Goal: Navigation & Orientation: Find specific page/section

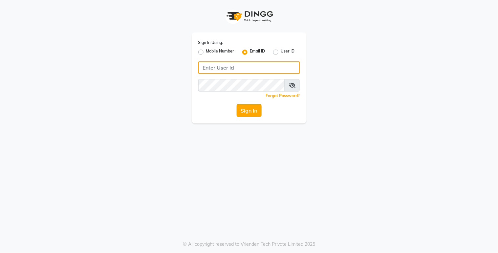
type input "[EMAIL_ADDRESS][DOMAIN_NAME]"
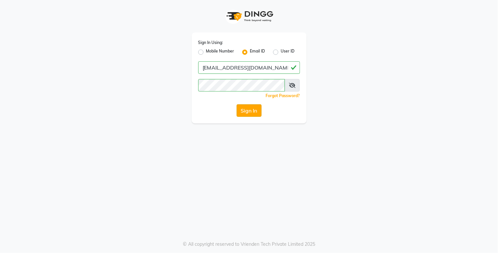
click at [248, 112] on button "Sign In" at bounding box center [249, 110] width 25 height 12
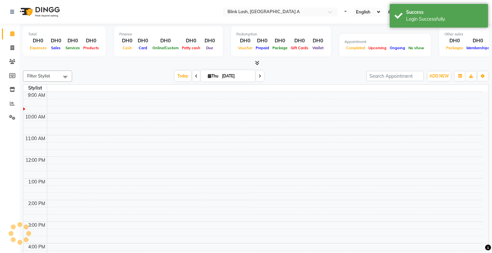
select select "en"
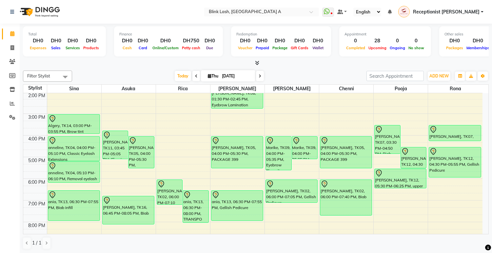
scroll to position [73, 0]
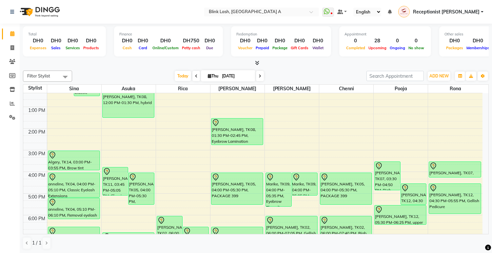
click at [257, 73] on span at bounding box center [260, 76] width 8 height 10
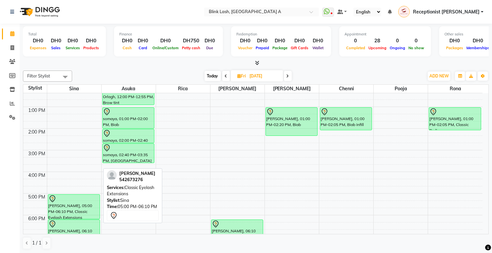
scroll to position [109, 0]
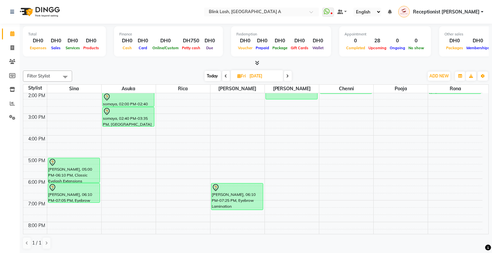
click at [209, 75] on span "Today" at bounding box center [213, 76] width 16 height 10
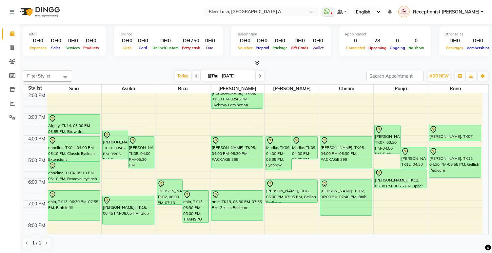
click at [259, 76] on icon at bounding box center [260, 76] width 3 height 4
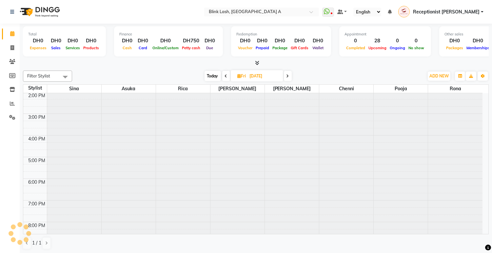
scroll to position [22, 0]
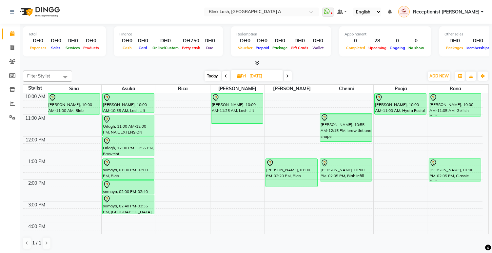
click at [286, 76] on span at bounding box center [288, 76] width 8 height 10
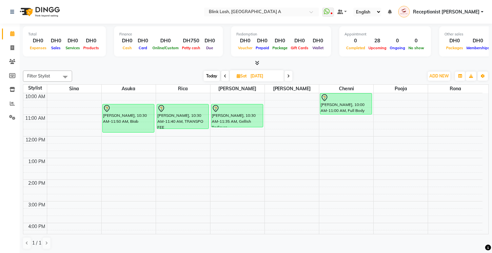
click at [287, 74] on span at bounding box center [289, 76] width 8 height 10
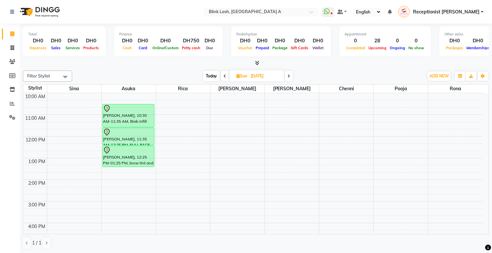
click at [289, 77] on icon at bounding box center [289, 76] width 3 height 4
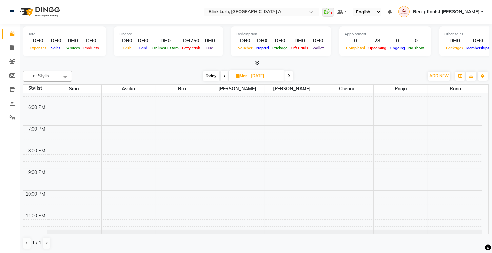
scroll to position [185, 0]
click at [210, 73] on span "Today" at bounding box center [211, 76] width 16 height 10
type input "[DATE]"
